Goal: Navigation & Orientation: Go to known website

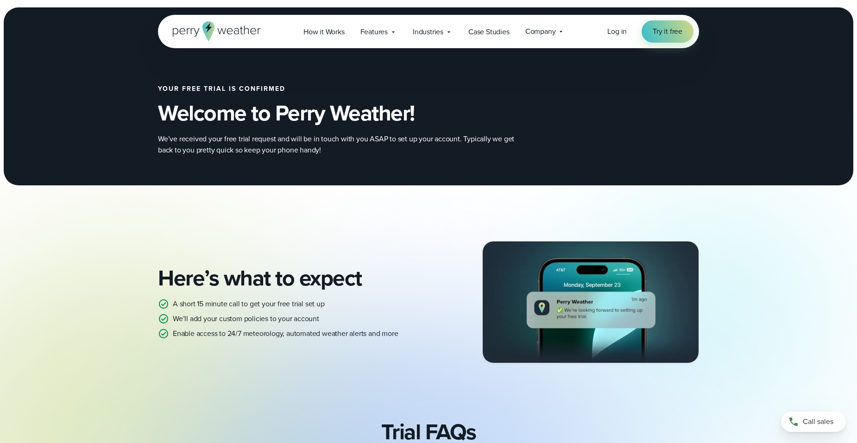
click at [224, 30] on icon at bounding box center [217, 31] width 88 height 20
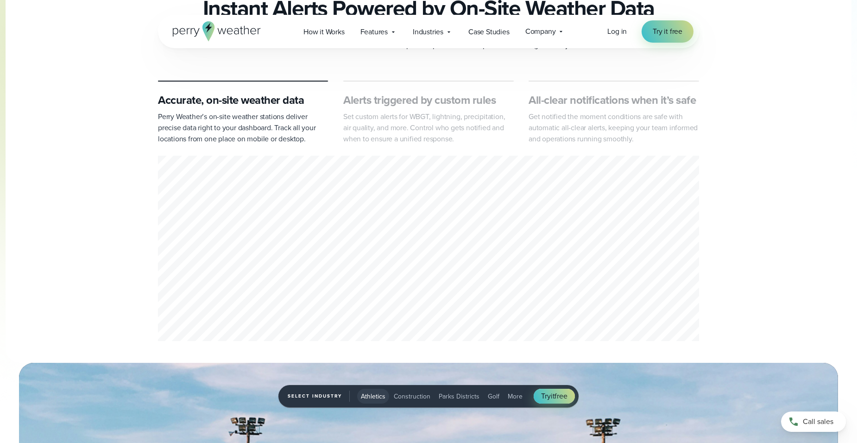
scroll to position [417, 0]
